Goal: Find specific page/section: Find specific page/section

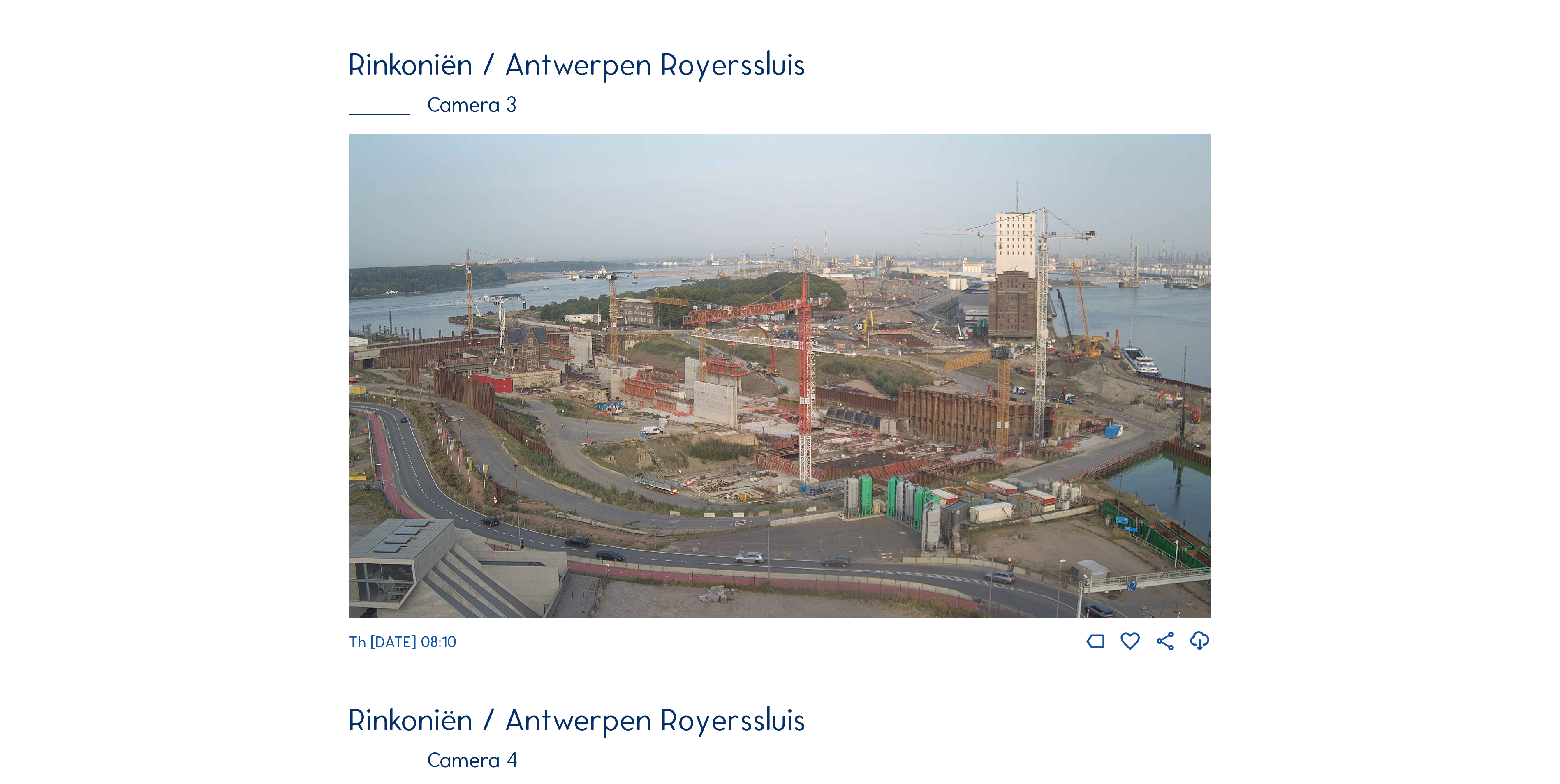
scroll to position [1480, 0]
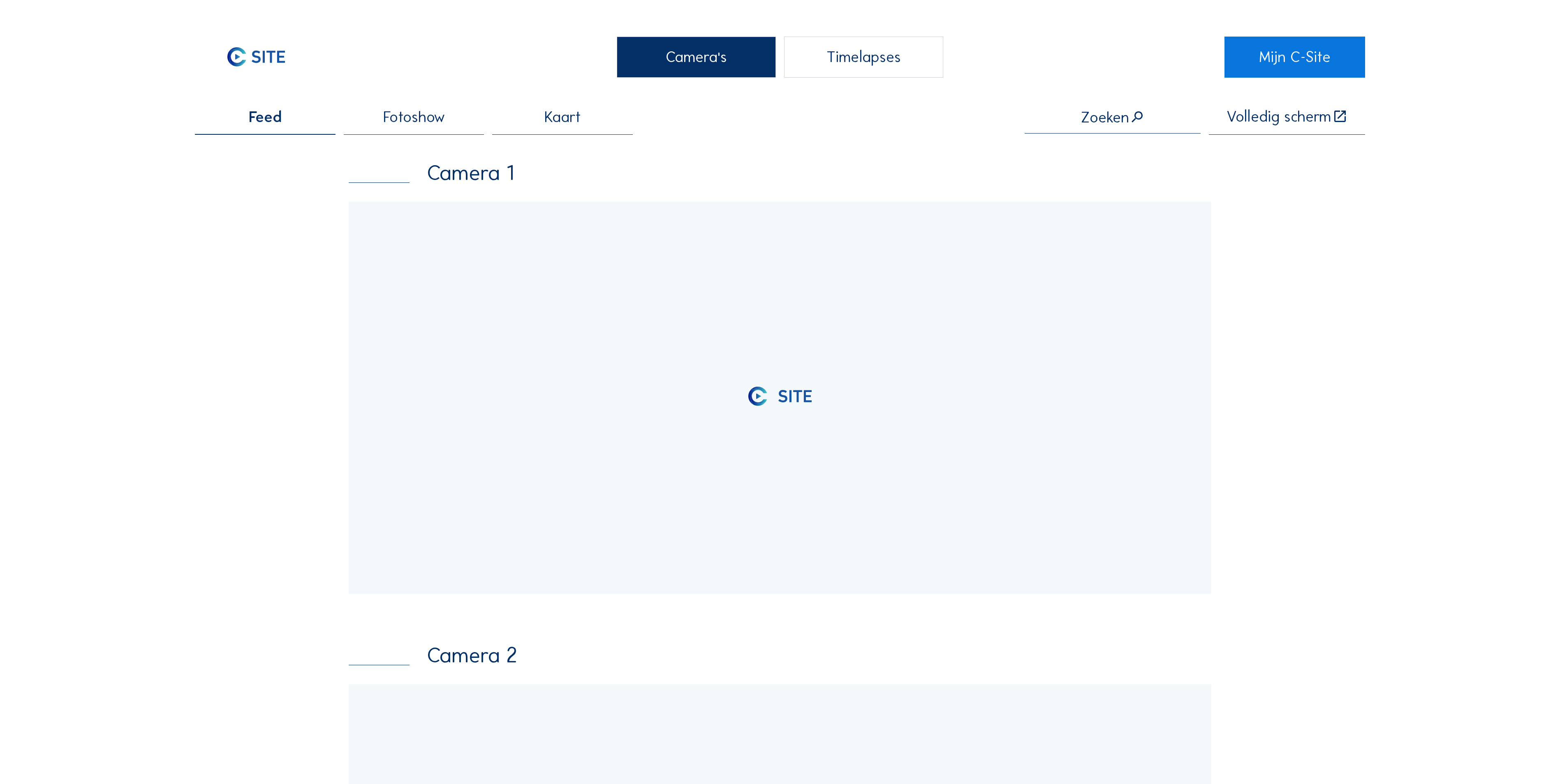
drag, startPoint x: 664, startPoint y: 65, endPoint x: 639, endPoint y: 71, distance: 25.7
click at [664, 65] on div "Camera's" at bounding box center [696, 57] width 159 height 41
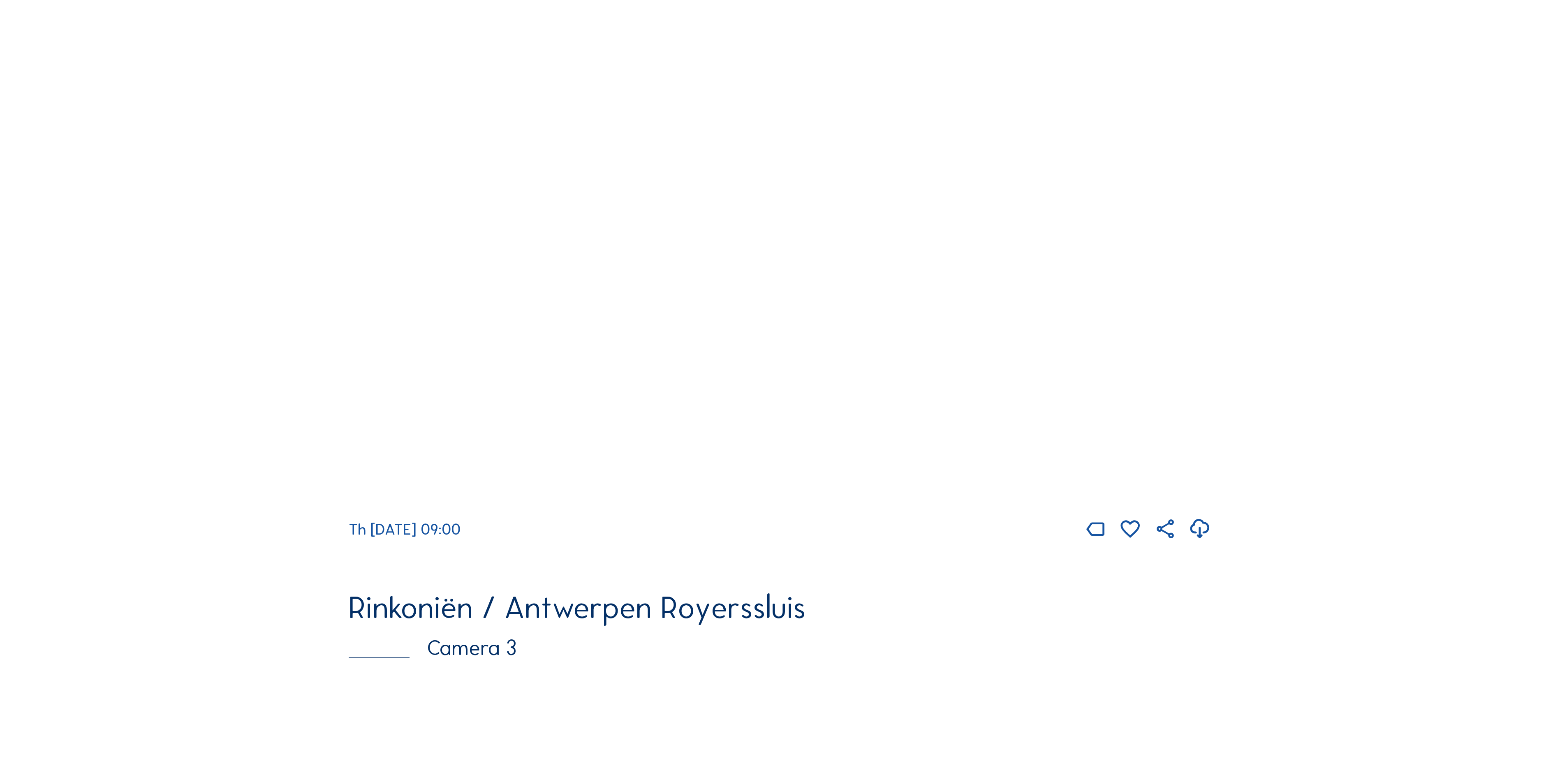
scroll to position [822, 0]
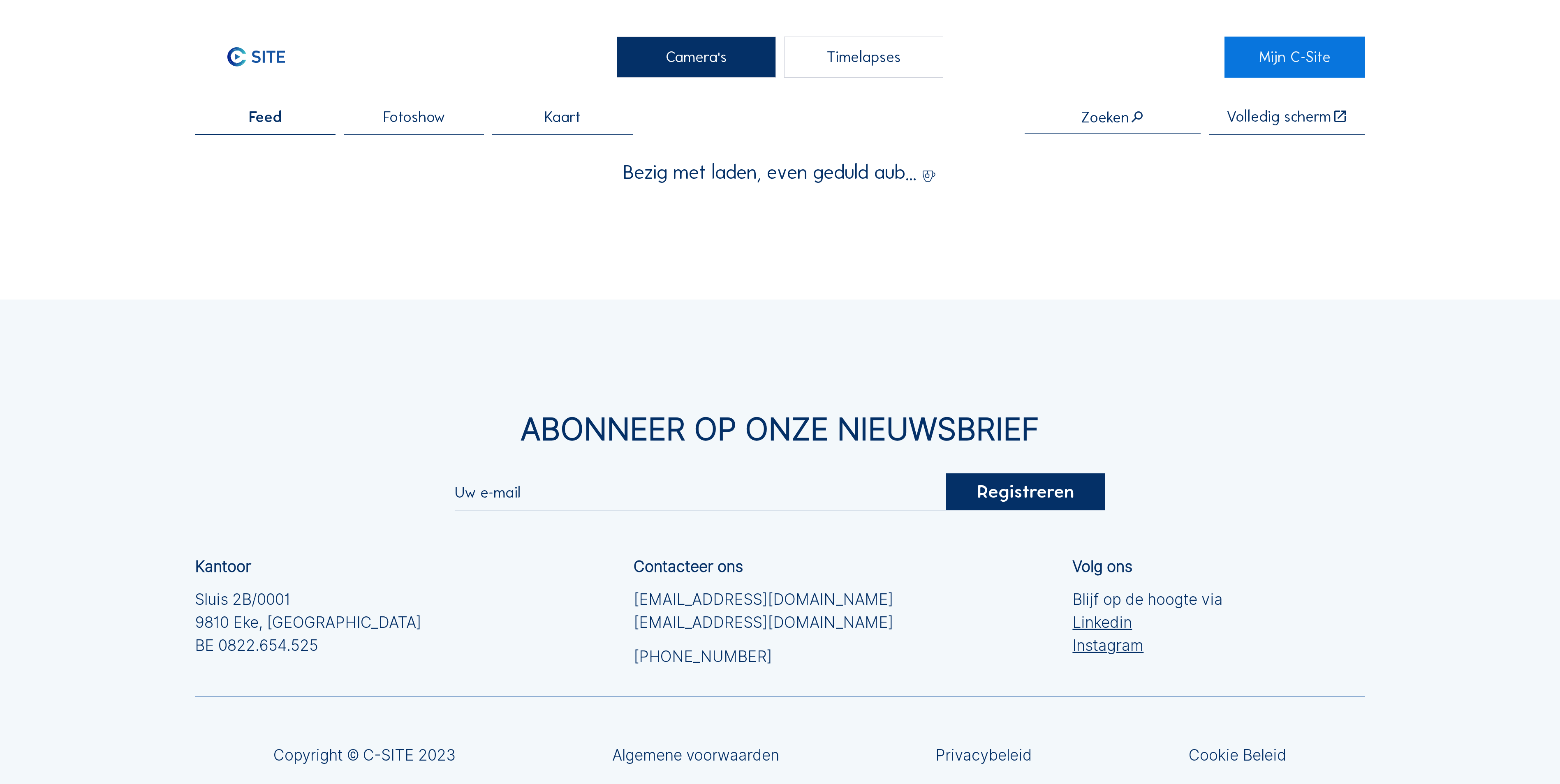
click at [735, 71] on div "Camera's" at bounding box center [696, 57] width 159 height 41
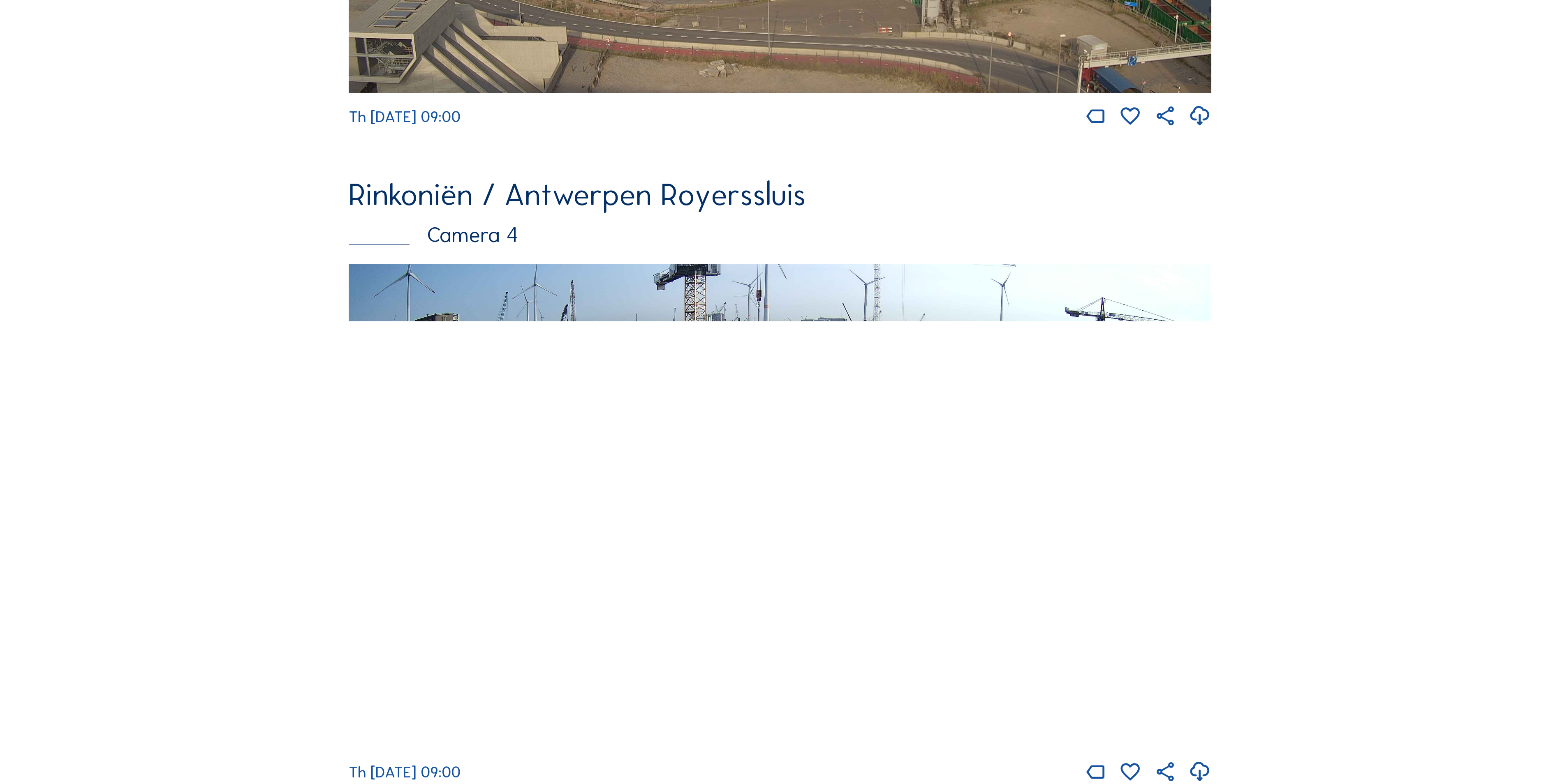
scroll to position [2055, 0]
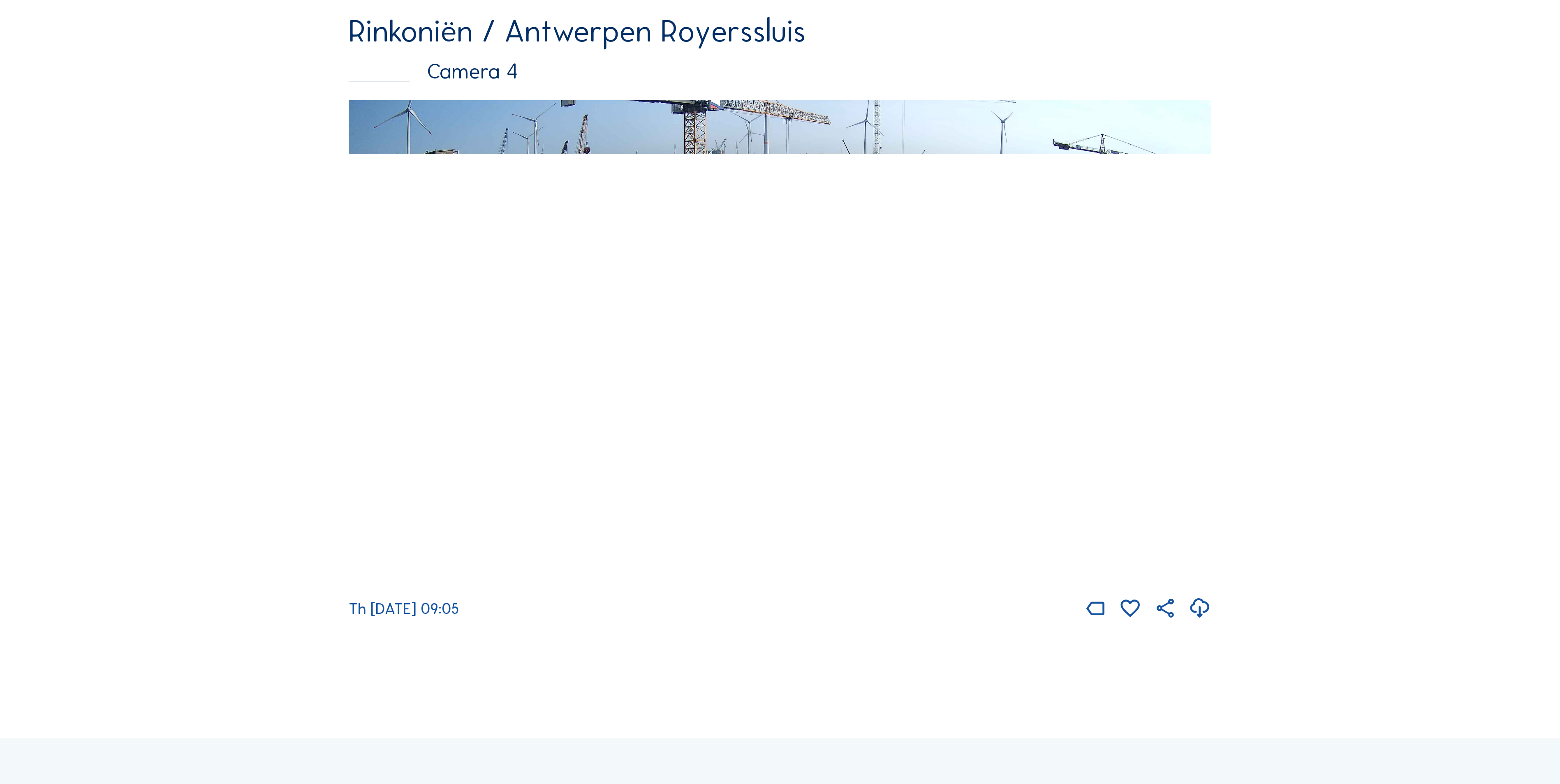
scroll to position [2138, 0]
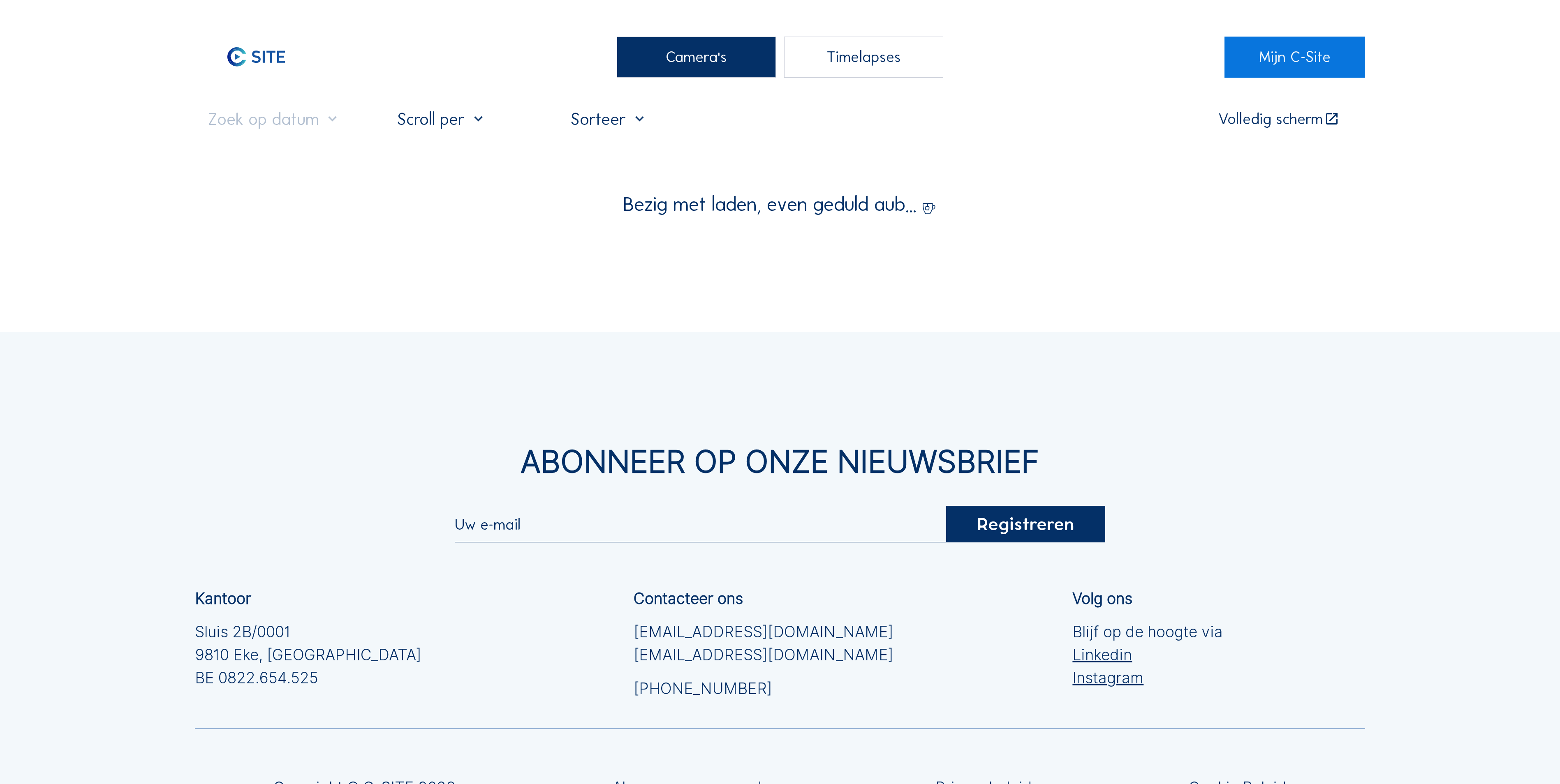
click at [666, 62] on div "Camera's" at bounding box center [696, 57] width 159 height 41
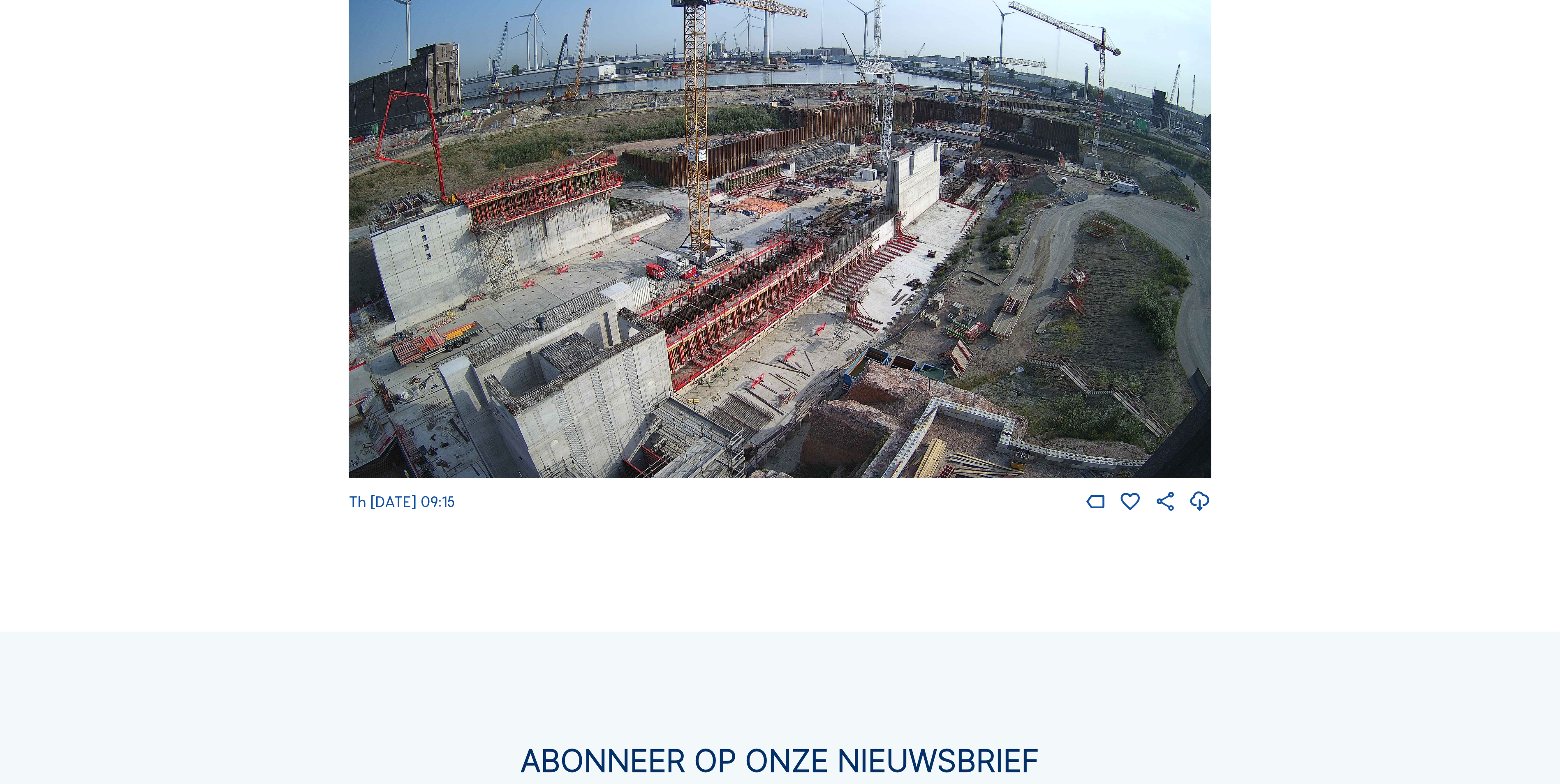
scroll to position [2138, 0]
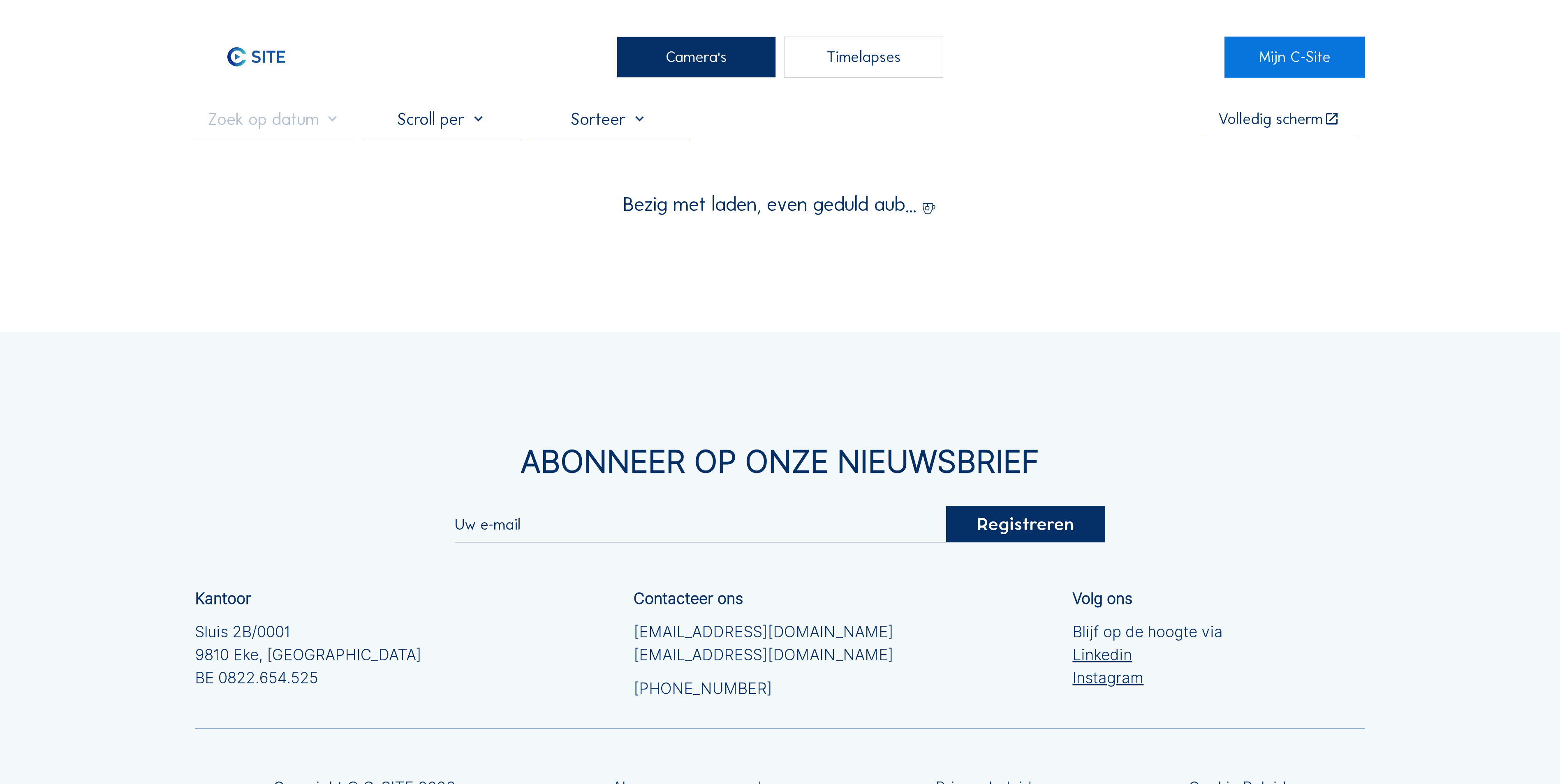
click at [637, 77] on div "Camera's" at bounding box center [696, 57] width 159 height 41
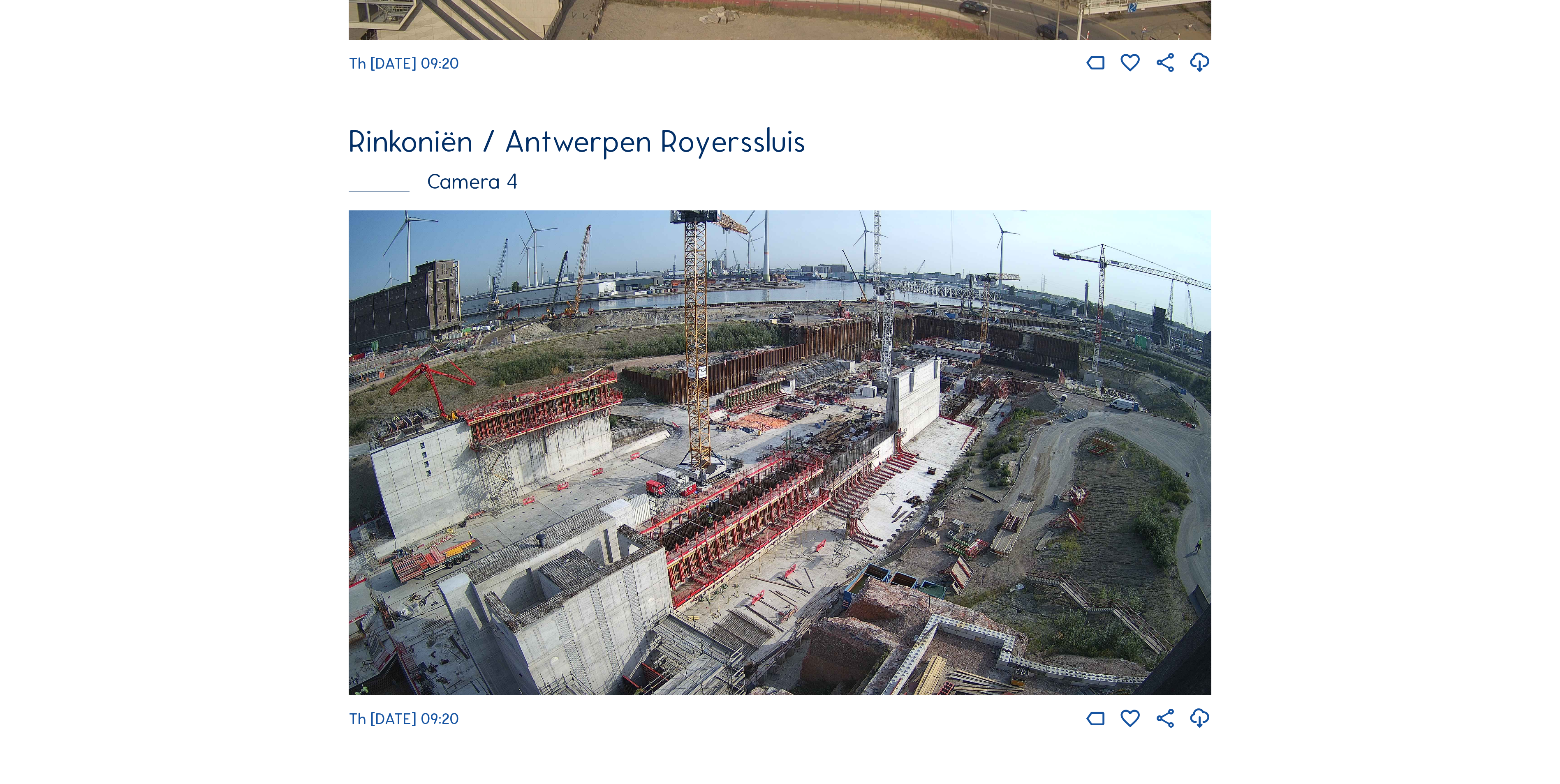
scroll to position [2055, 0]
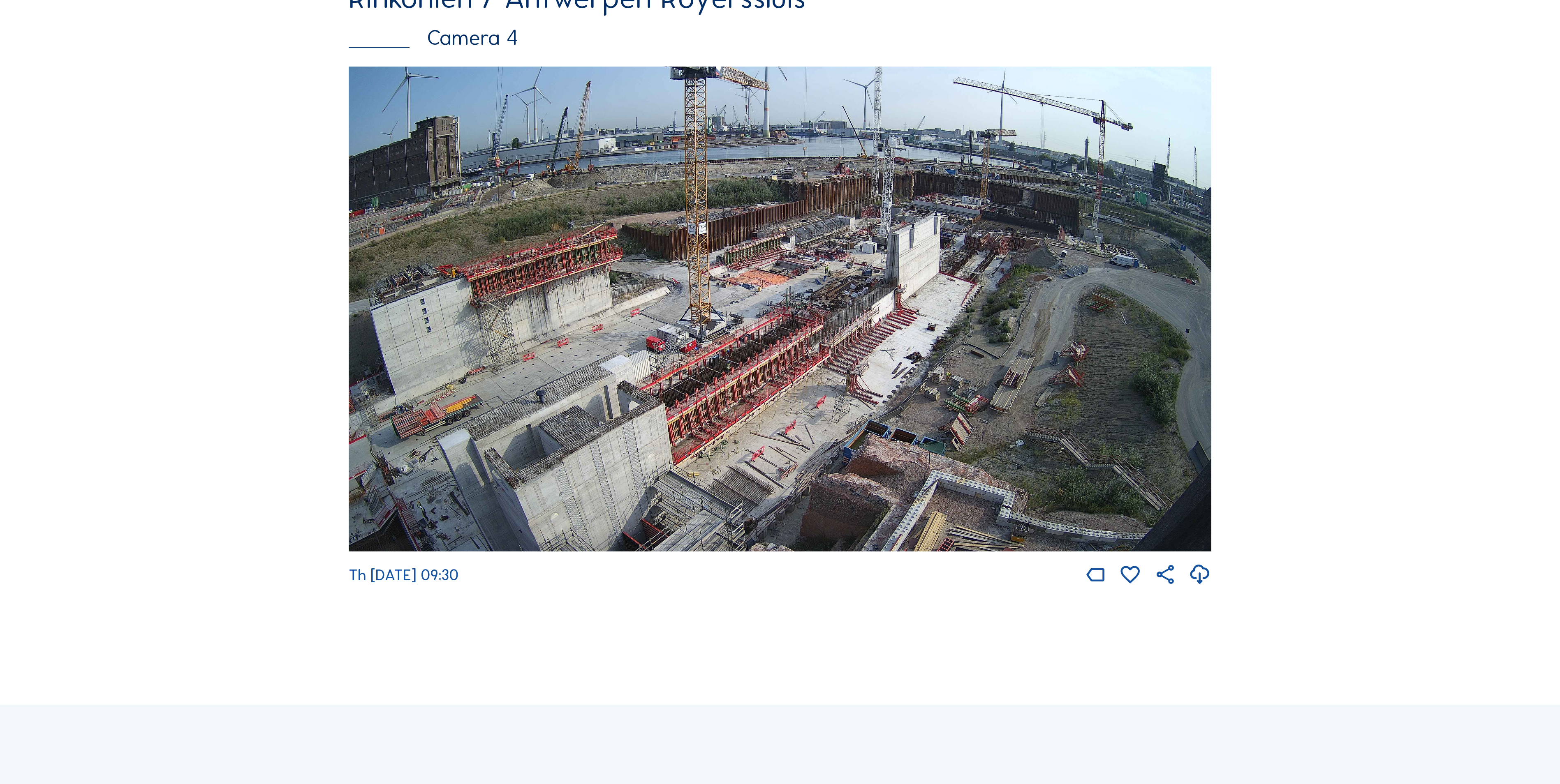
scroll to position [1891, 0]
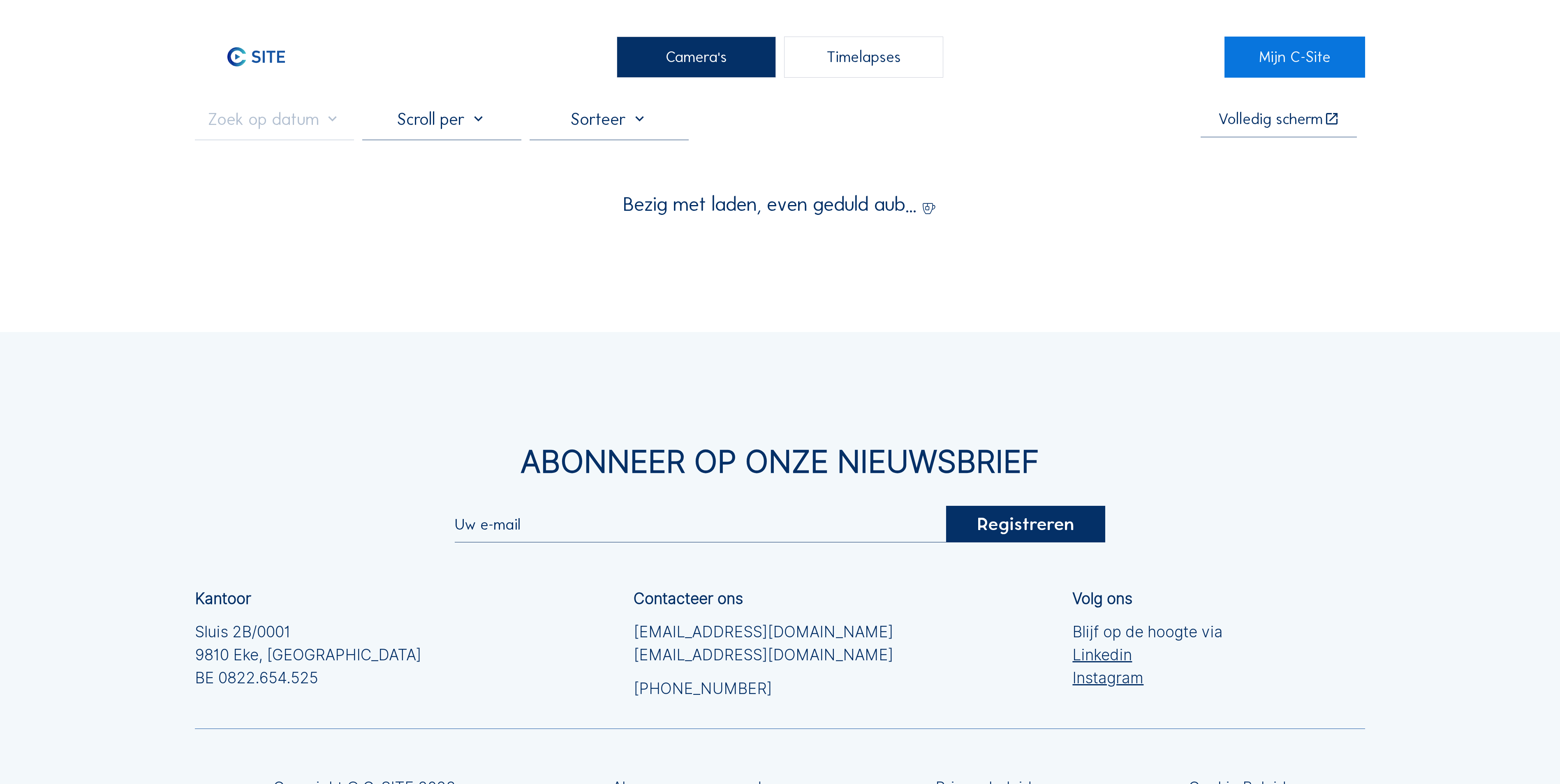
click at [672, 64] on div "Camera's" at bounding box center [696, 57] width 159 height 41
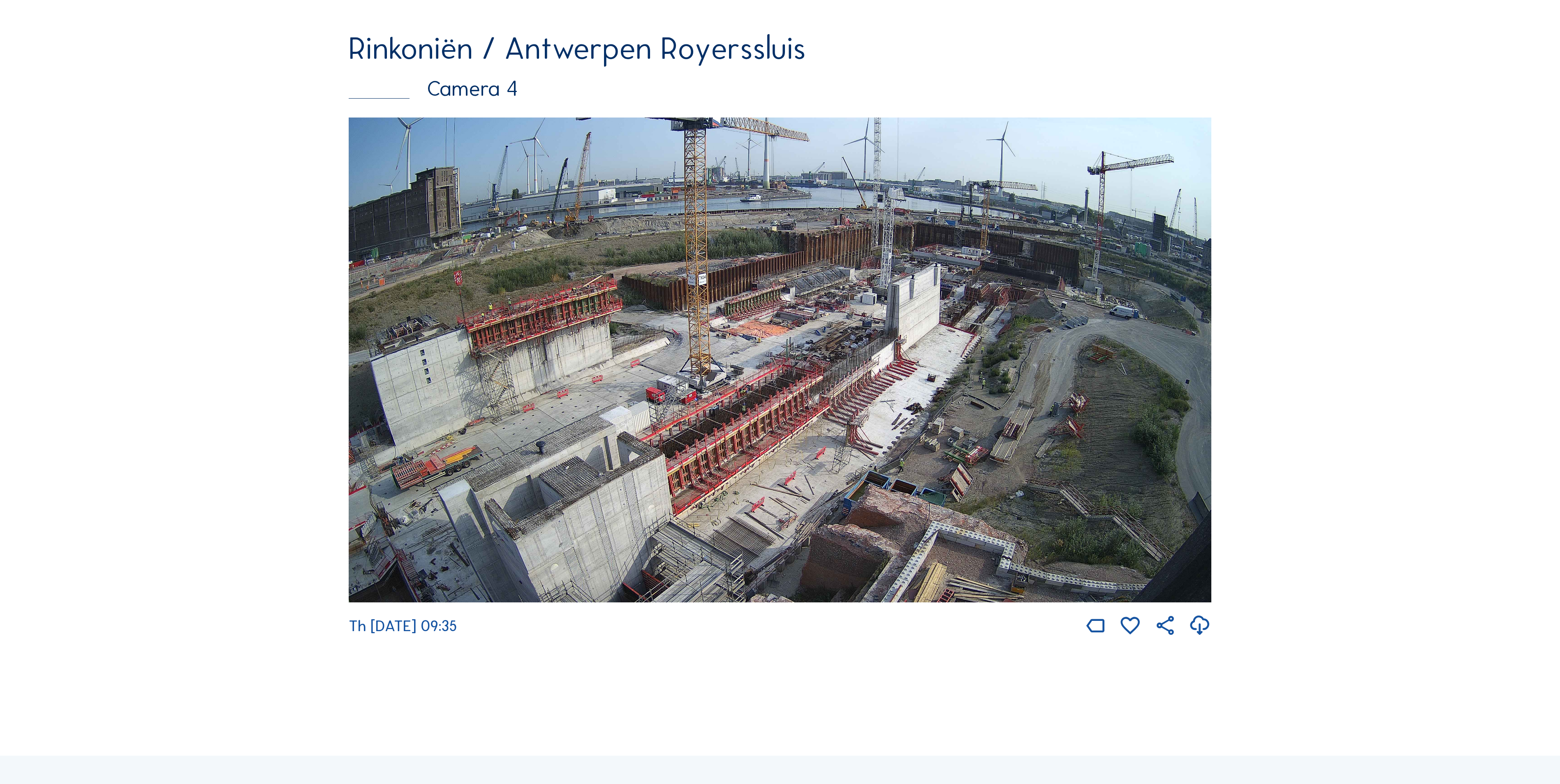
scroll to position [2138, 0]
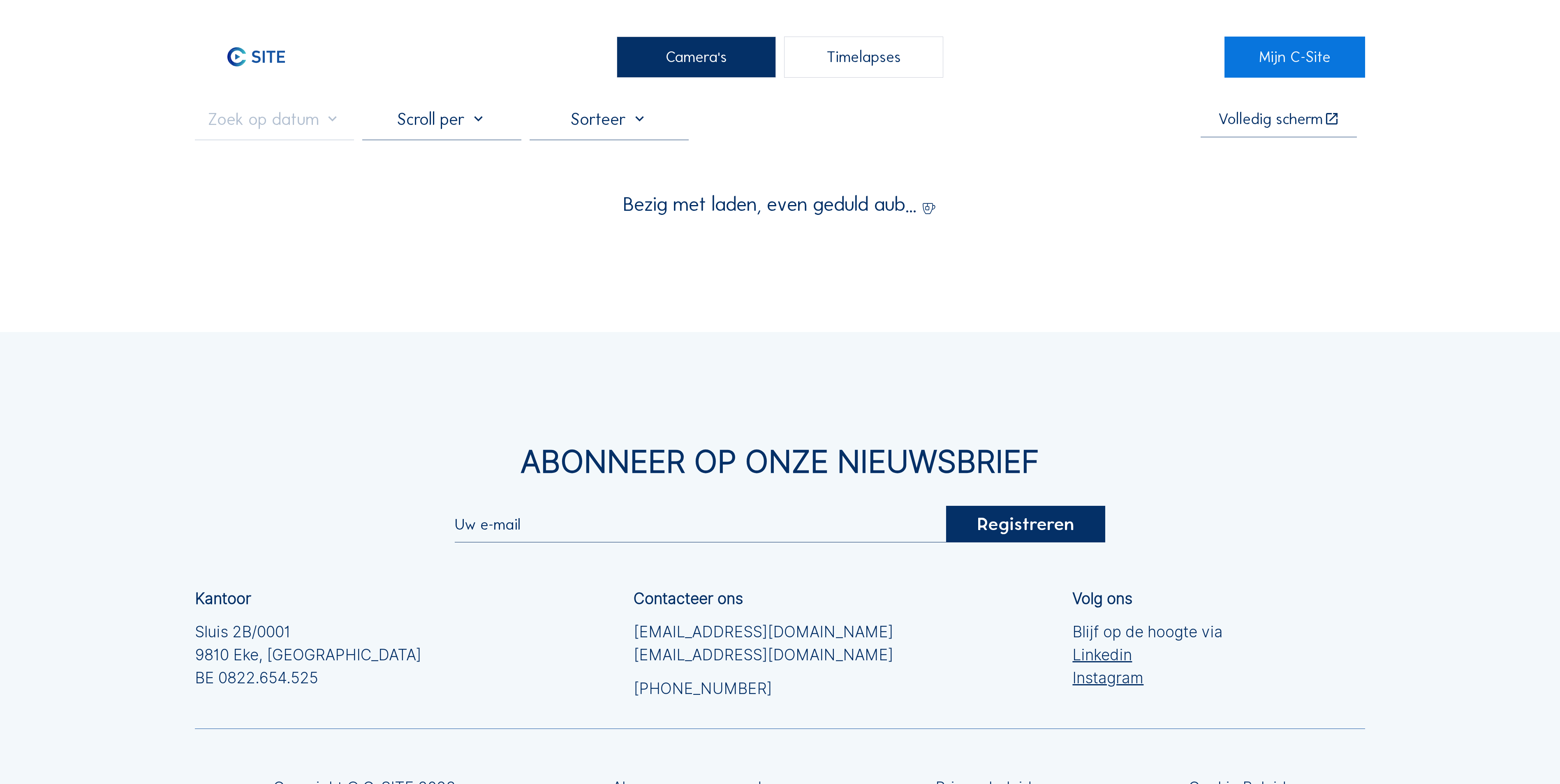
click at [705, 67] on div "Camera's" at bounding box center [696, 57] width 159 height 41
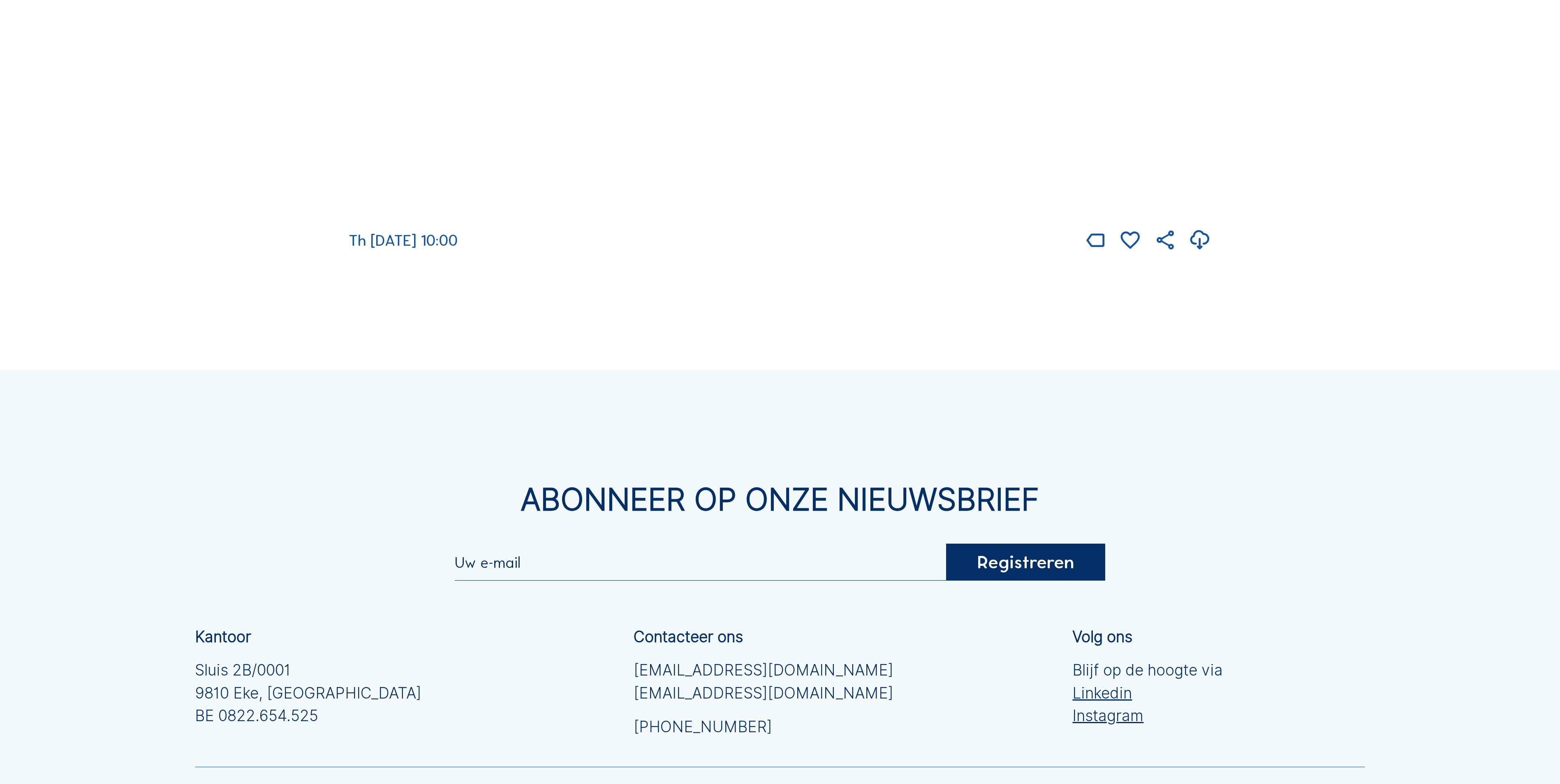
scroll to position [2549, 0]
